Goal: Navigation & Orientation: Find specific page/section

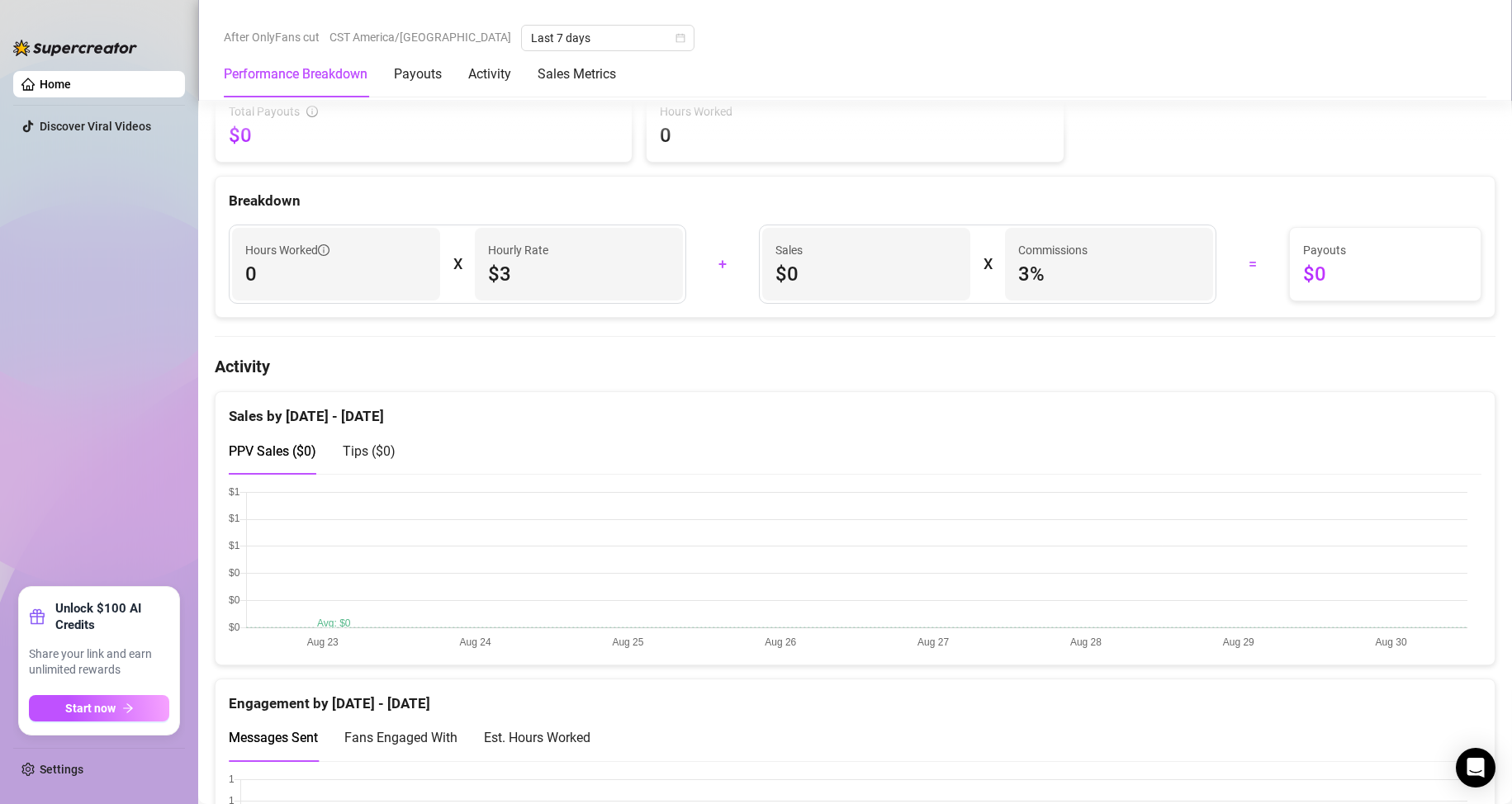
scroll to position [578, 0]
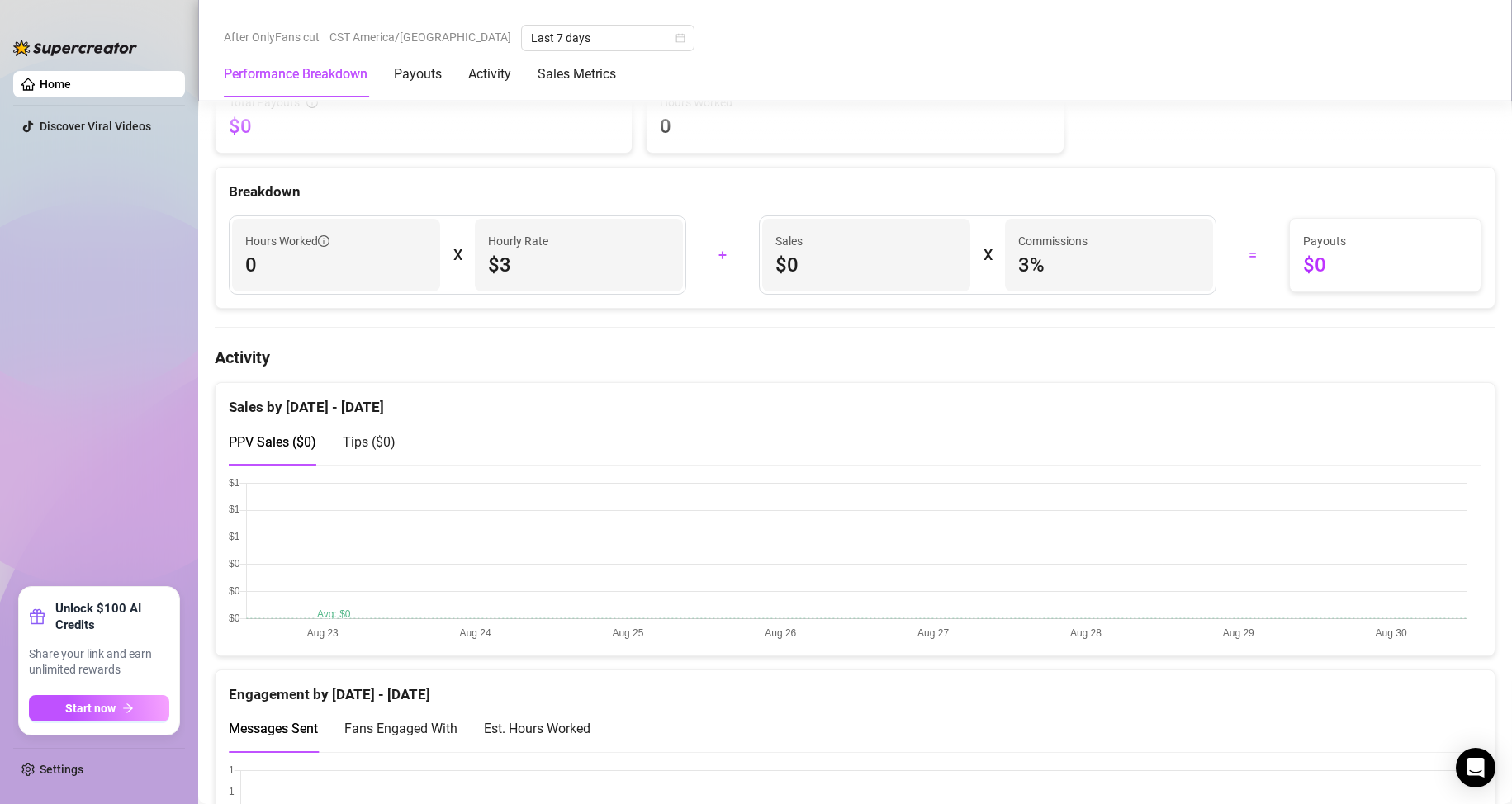
click at [794, 266] on span "$0" at bounding box center [866, 265] width 181 height 27
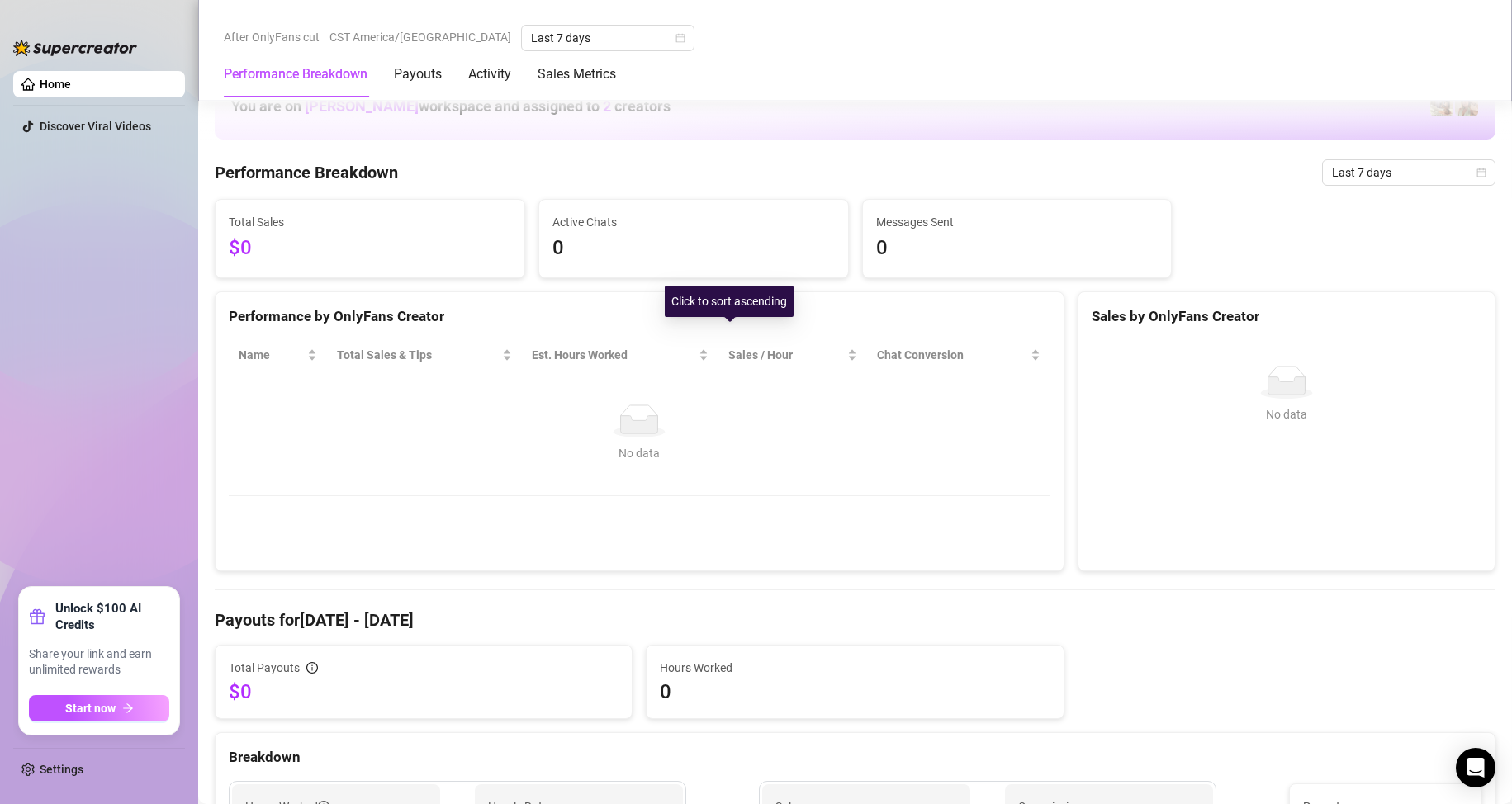
scroll to position [0, 0]
